Goal: Register for event/course

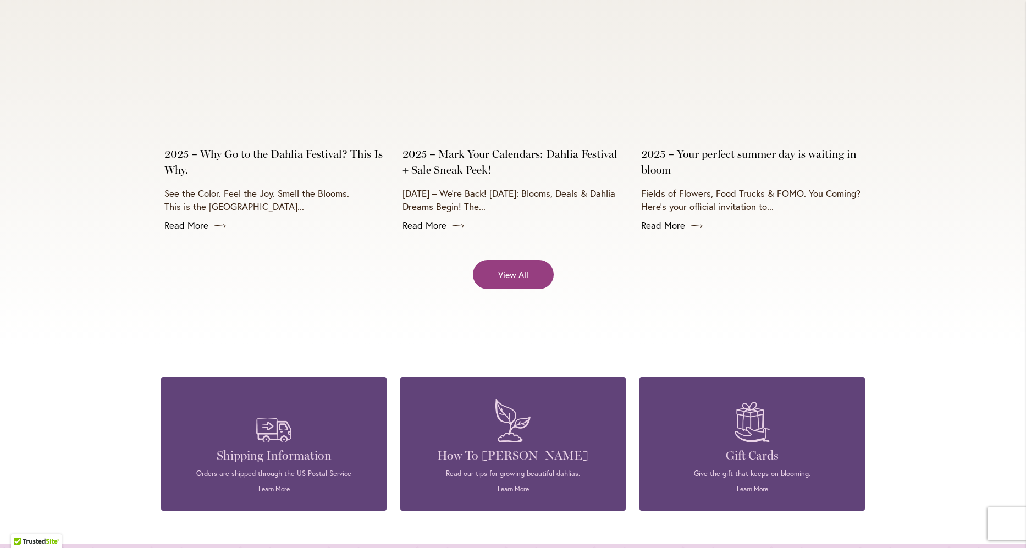
scroll to position [4514, 0]
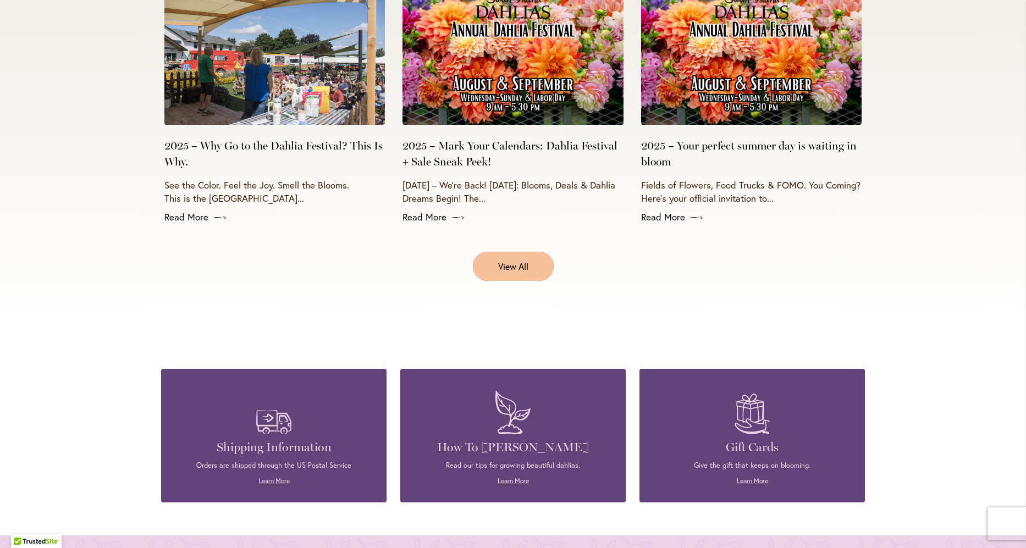
click at [515, 260] on span "View All" at bounding box center [513, 266] width 30 height 13
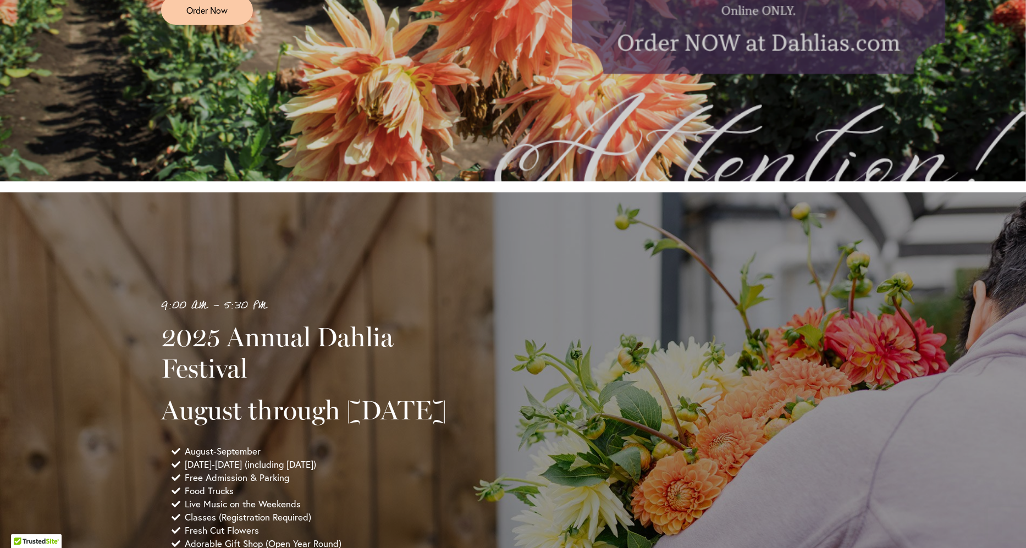
scroll to position [892, 0]
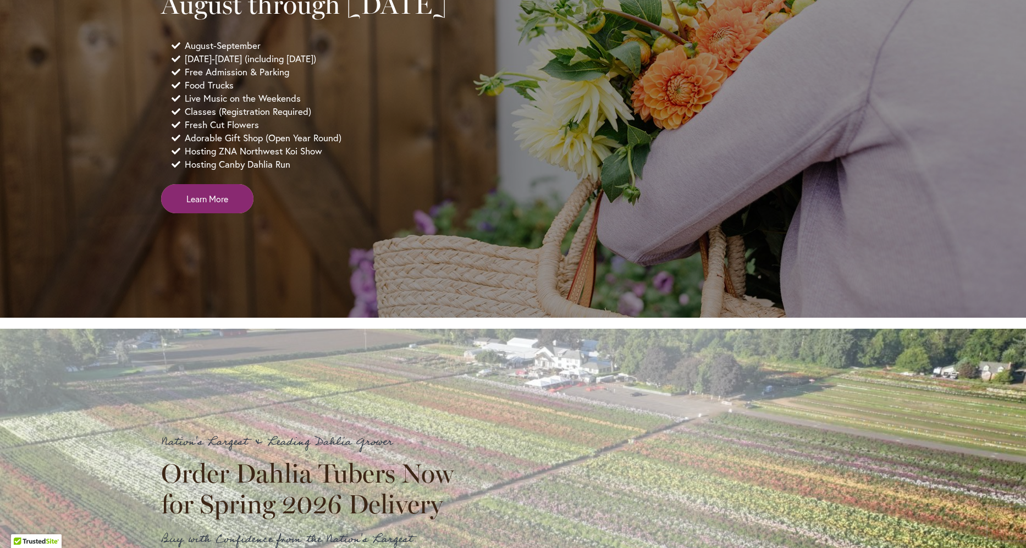
click at [215, 205] on span "Learn More" at bounding box center [207, 199] width 42 height 13
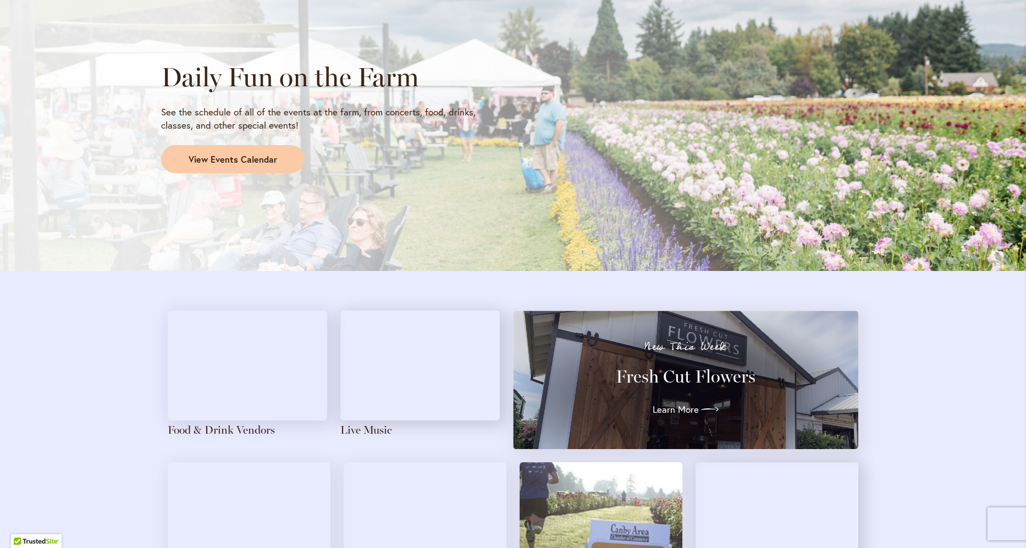
scroll to position [1097, 0]
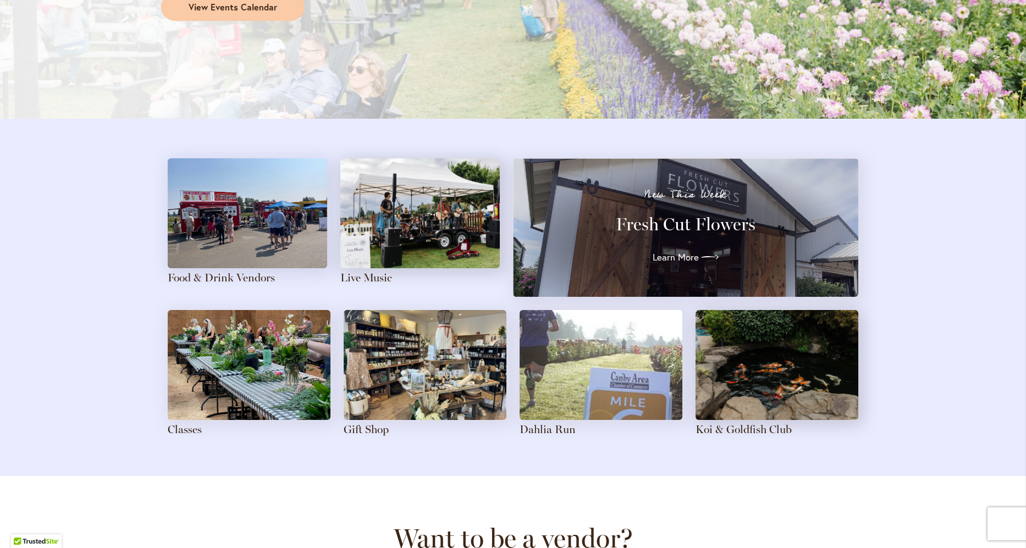
click at [292, 375] on img at bounding box center [249, 365] width 163 height 110
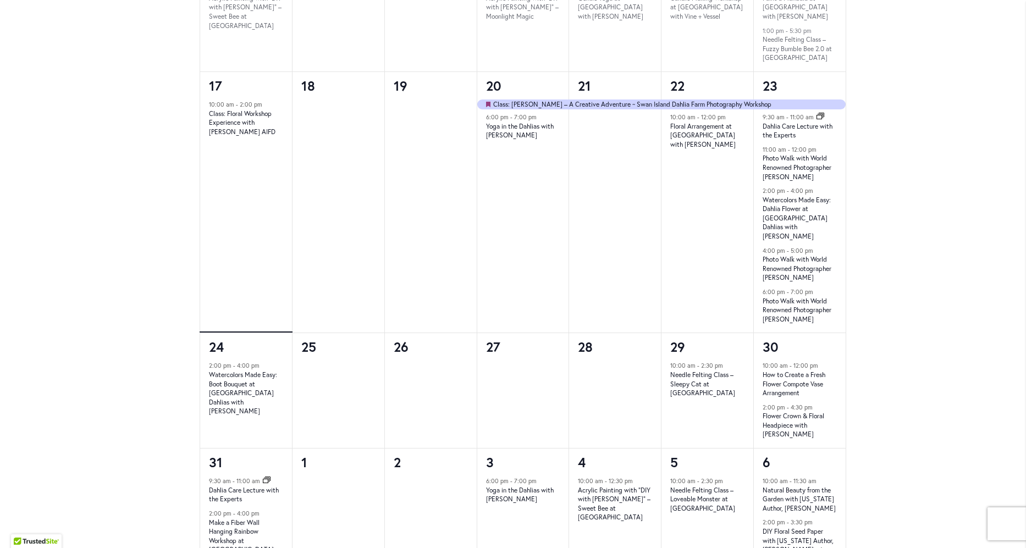
scroll to position [925, 0]
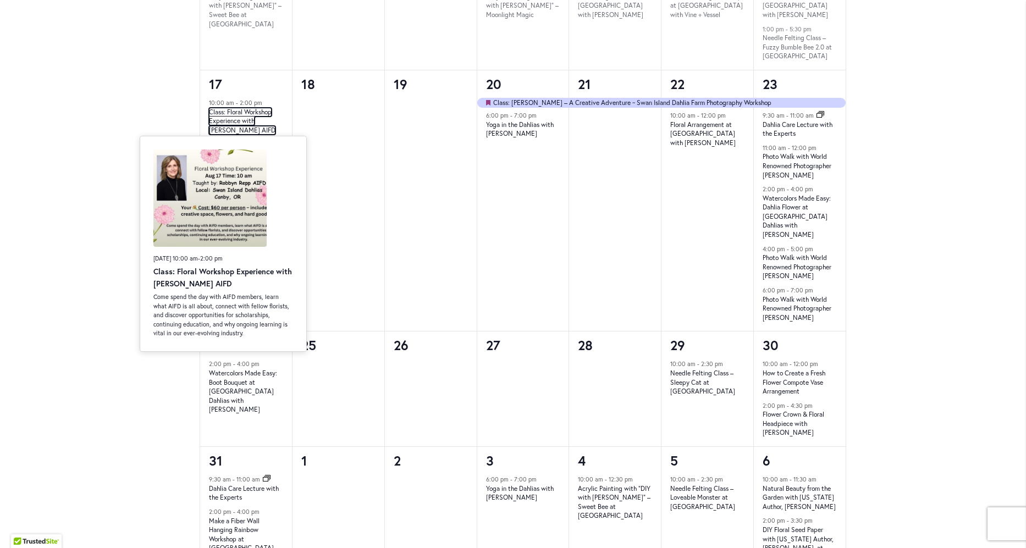
click at [218, 122] on link "Class: Floral Workshop Experience with [PERSON_NAME] AIFD" at bounding box center [242, 121] width 67 height 27
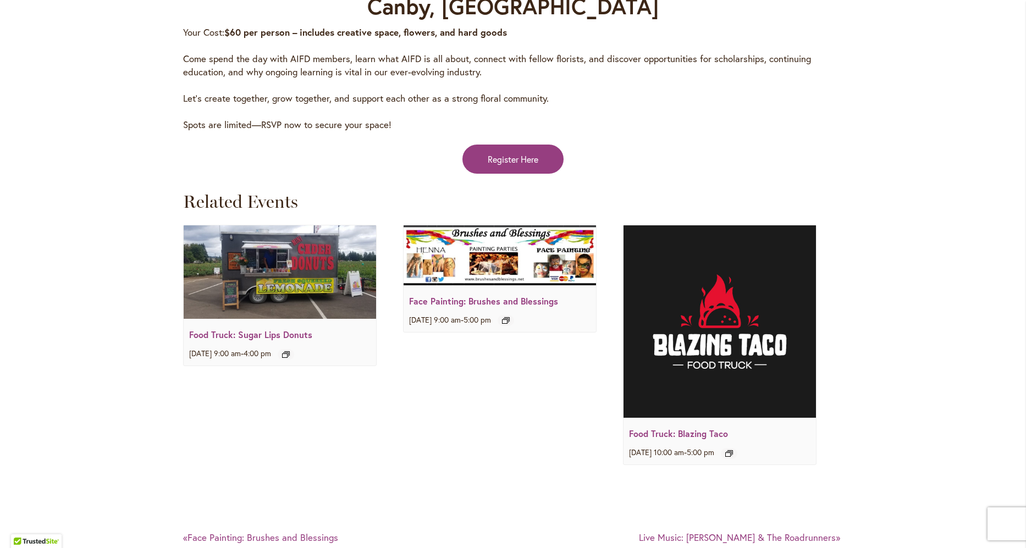
scroll to position [1812, 0]
